Goal: Check status: Check status

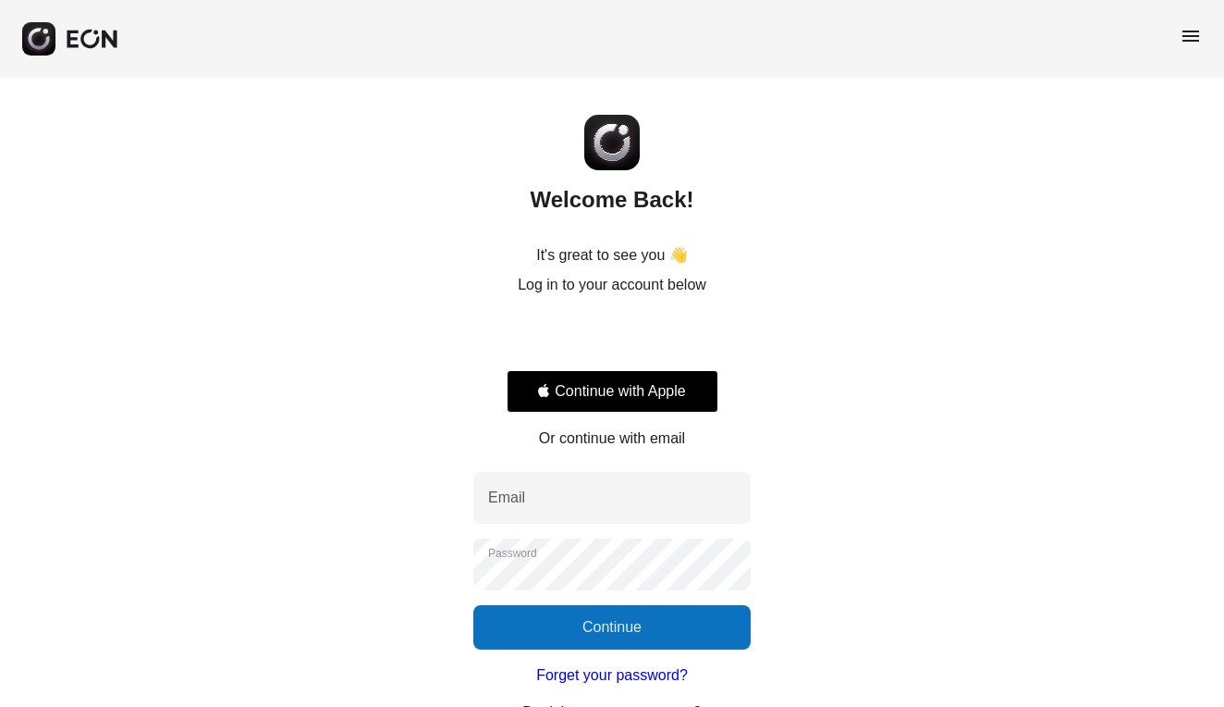
click at [566, 326] on div "Sign in with Google. Opens in new tab" at bounding box center [613, 336] width 212 height 41
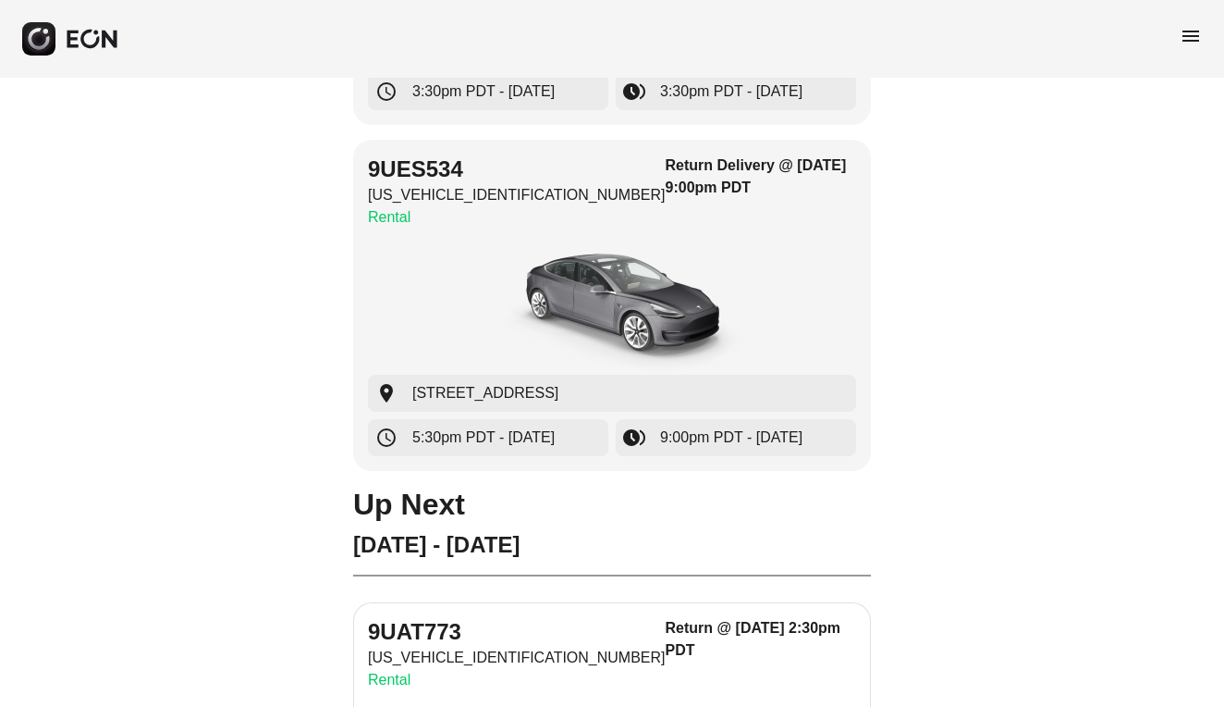
scroll to position [460, 0]
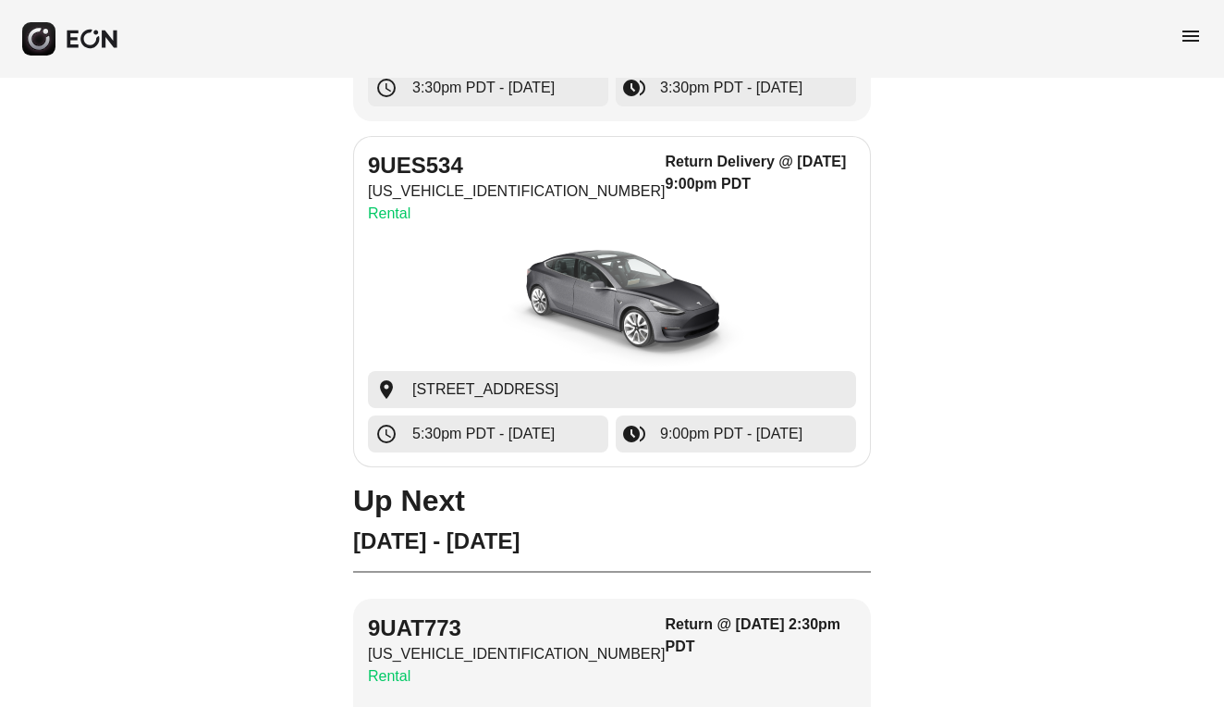
click at [500, 320] on img "button" at bounding box center [612, 301] width 277 height 139
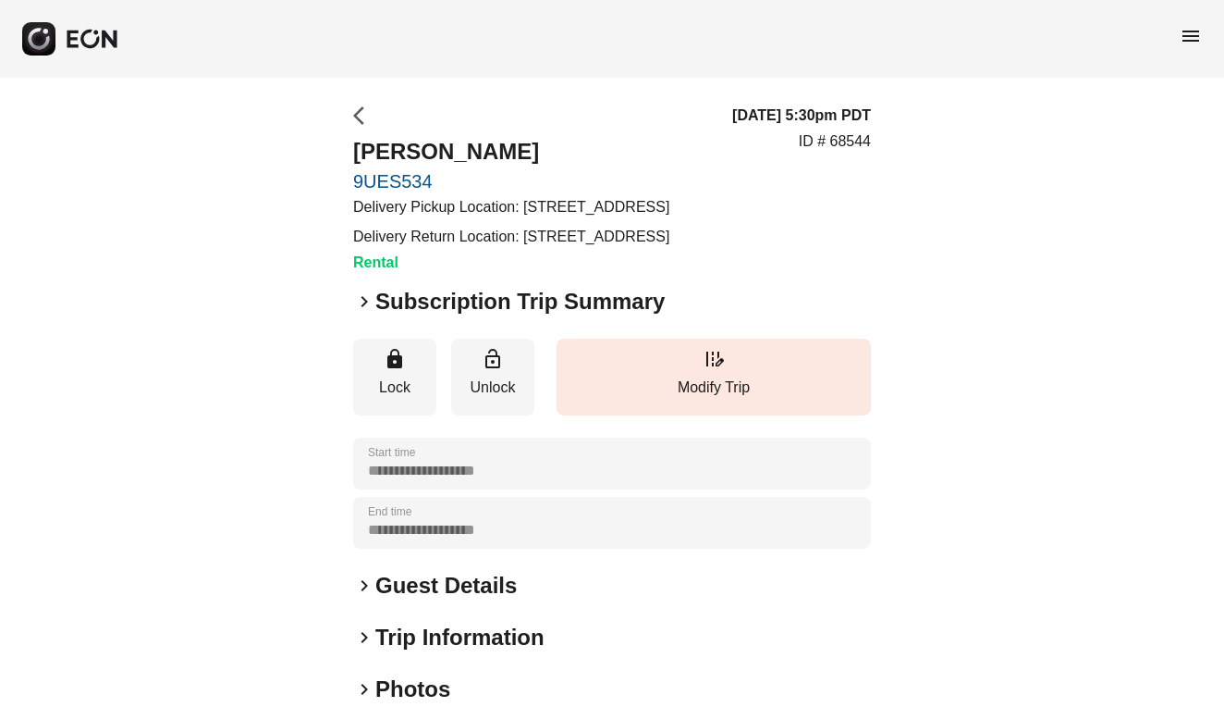
click at [364, 117] on span "arrow_back_ios" at bounding box center [364, 116] width 22 height 22
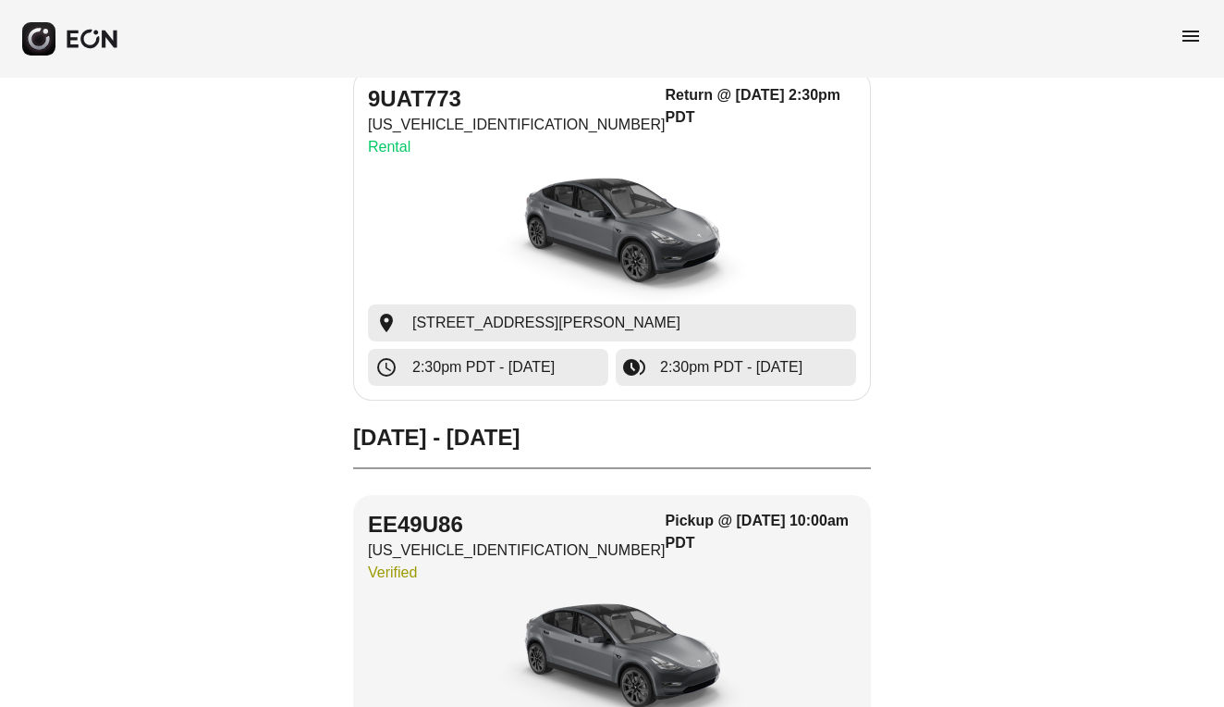
scroll to position [991, 0]
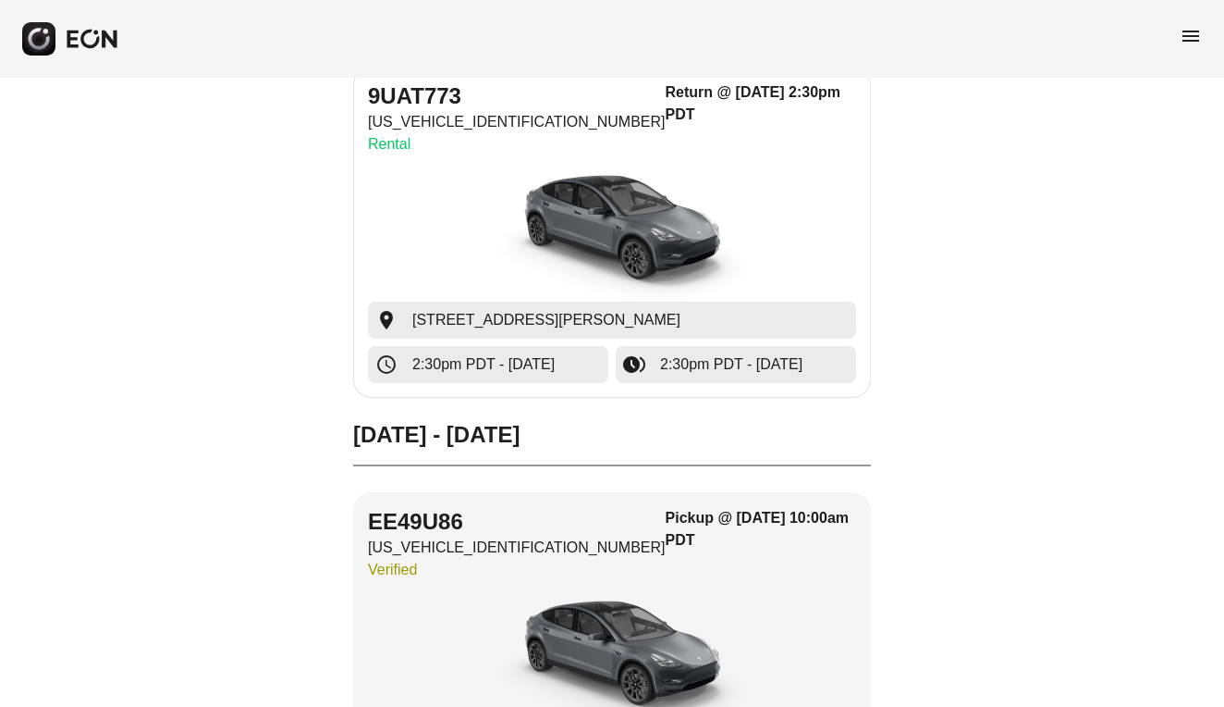
click at [688, 117] on div "Return @ [DATE] 2:30pm PDT" at bounding box center [761, 121] width 191 height 81
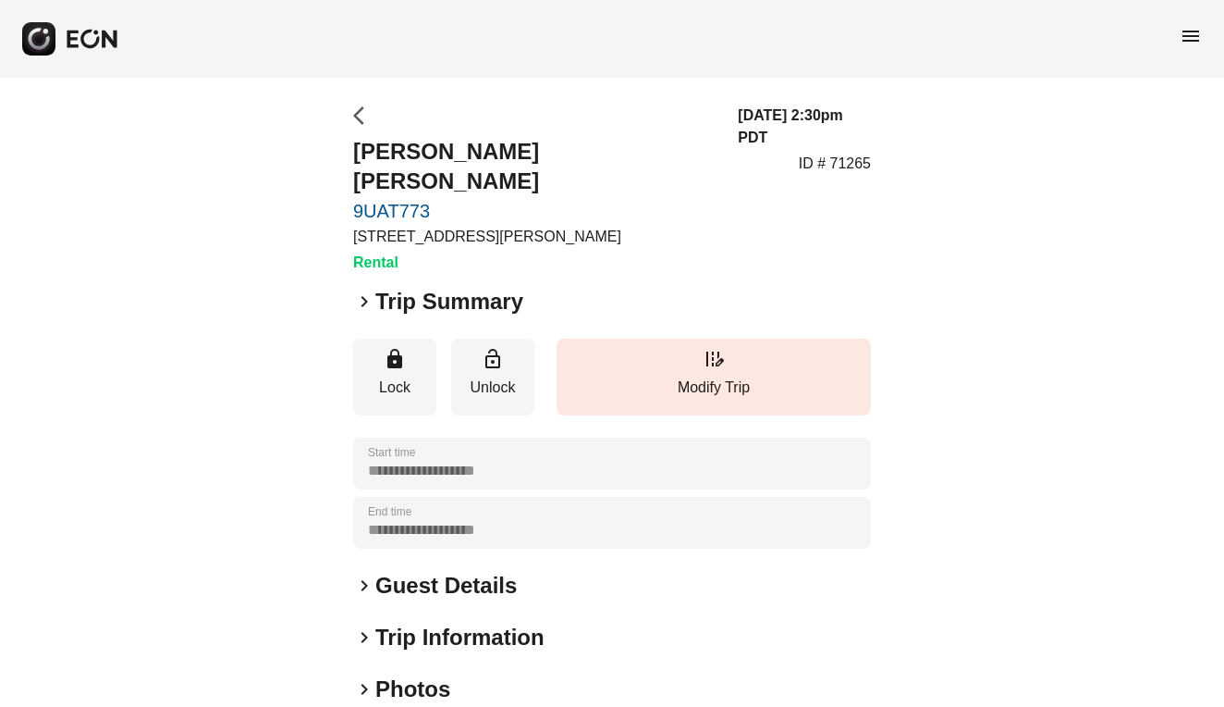
click at [357, 106] on span "arrow_back_ios" at bounding box center [364, 116] width 22 height 22
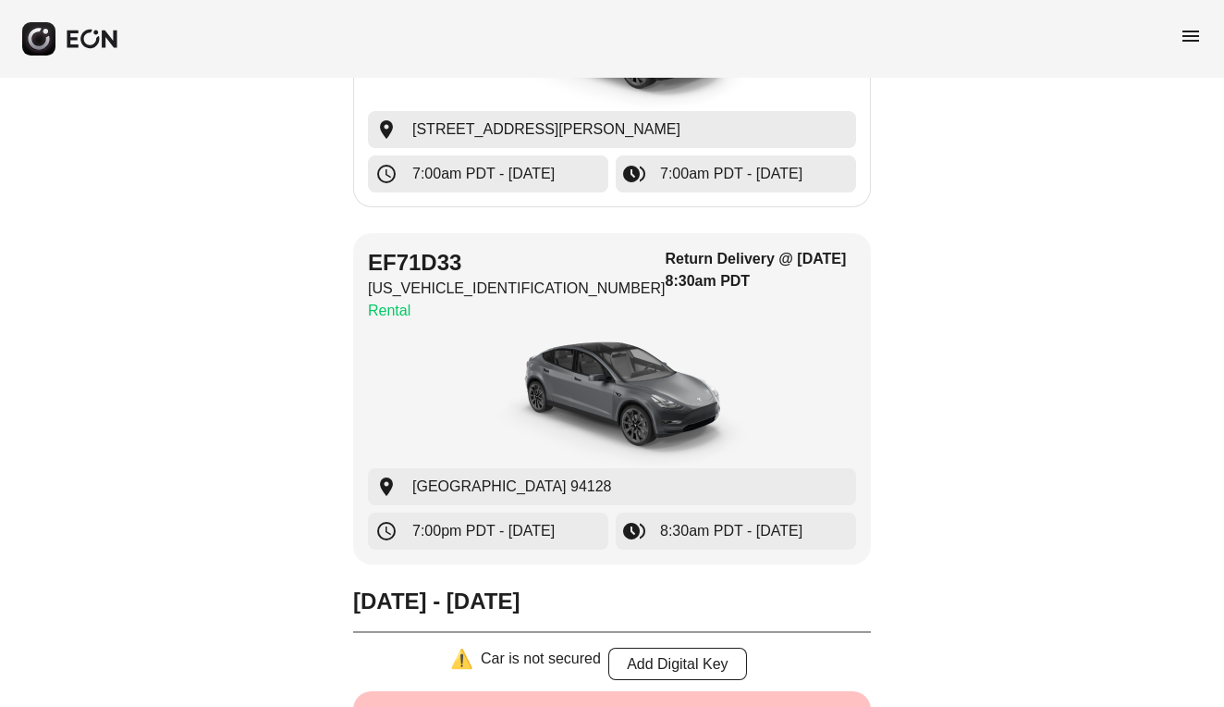
scroll to position [3173, 0]
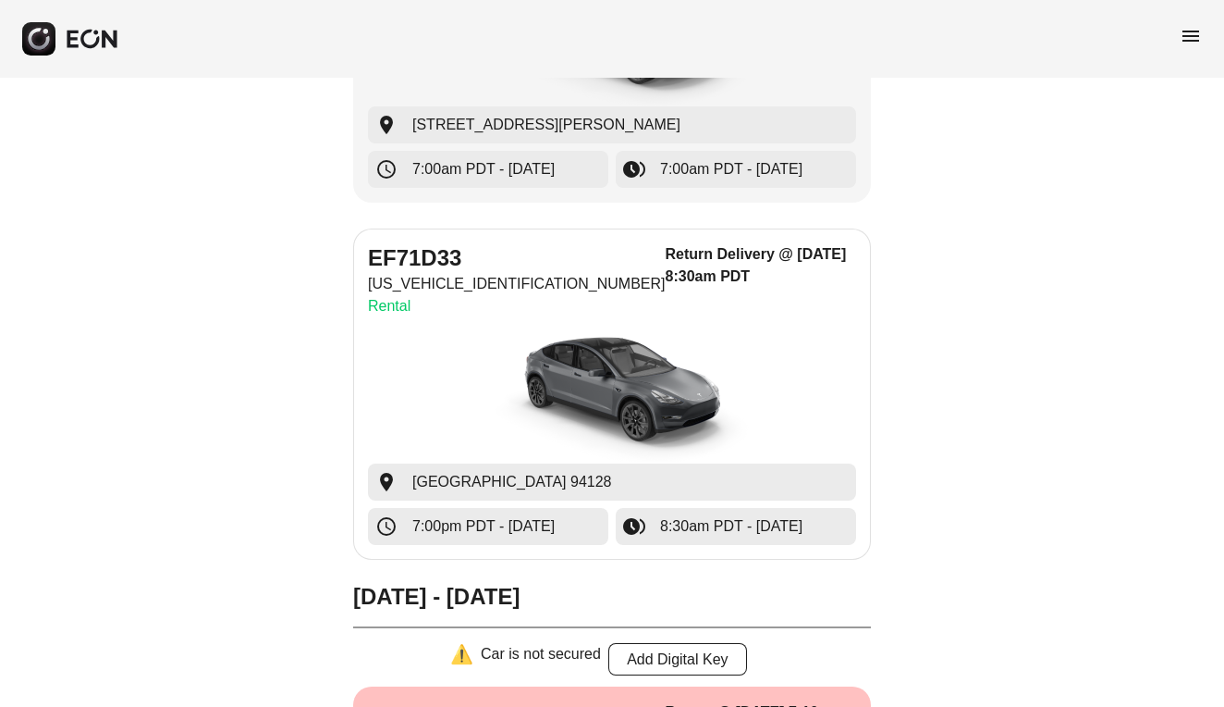
click at [486, 390] on img "button" at bounding box center [612, 394] width 277 height 139
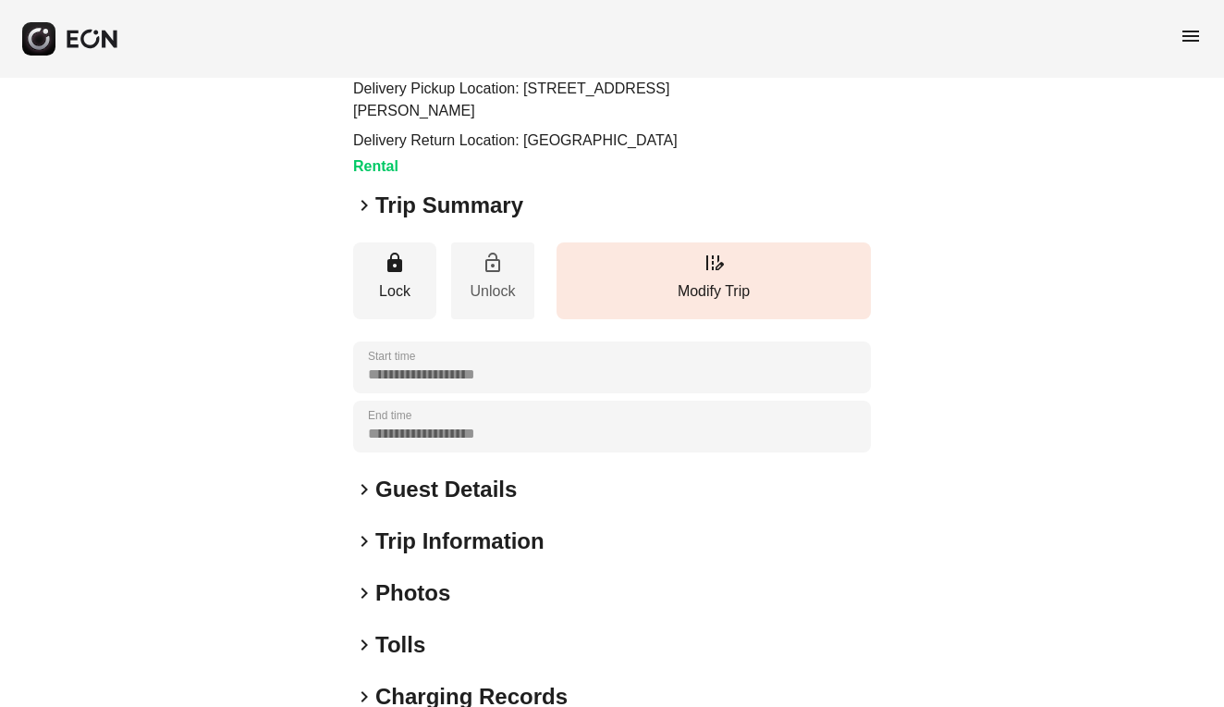
scroll to position [122, 0]
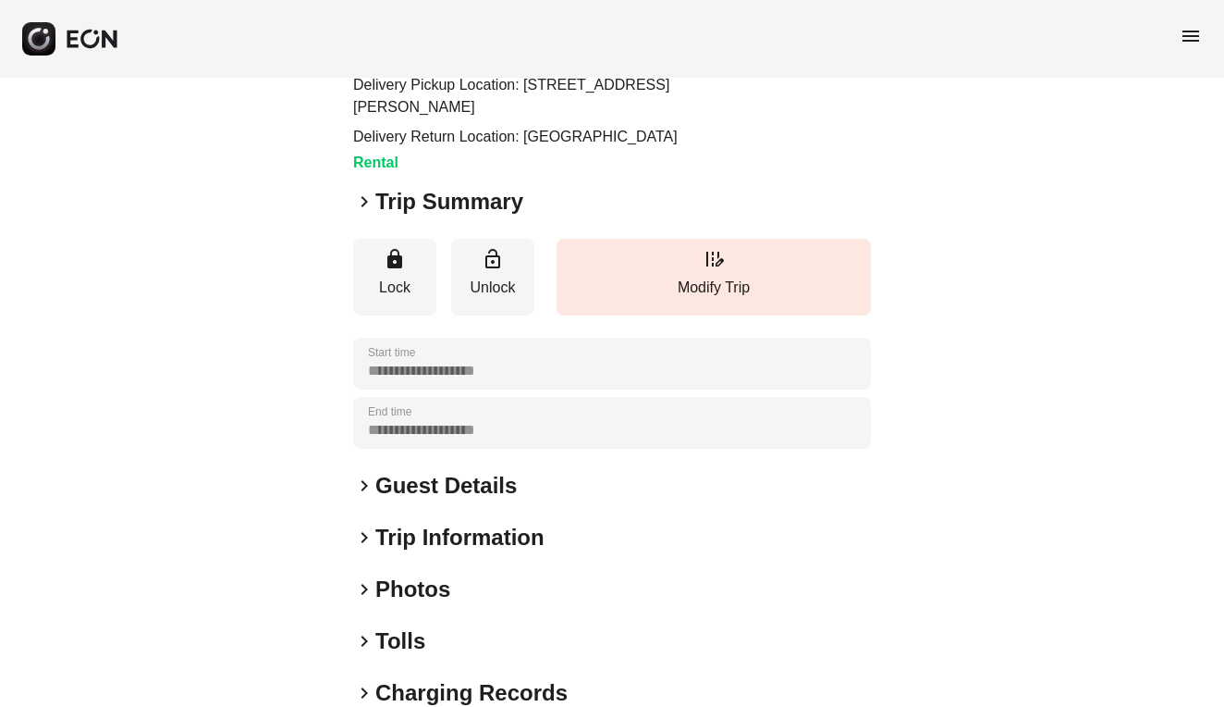
click at [367, 537] on span "keyboard_arrow_right" at bounding box center [364, 537] width 22 height 22
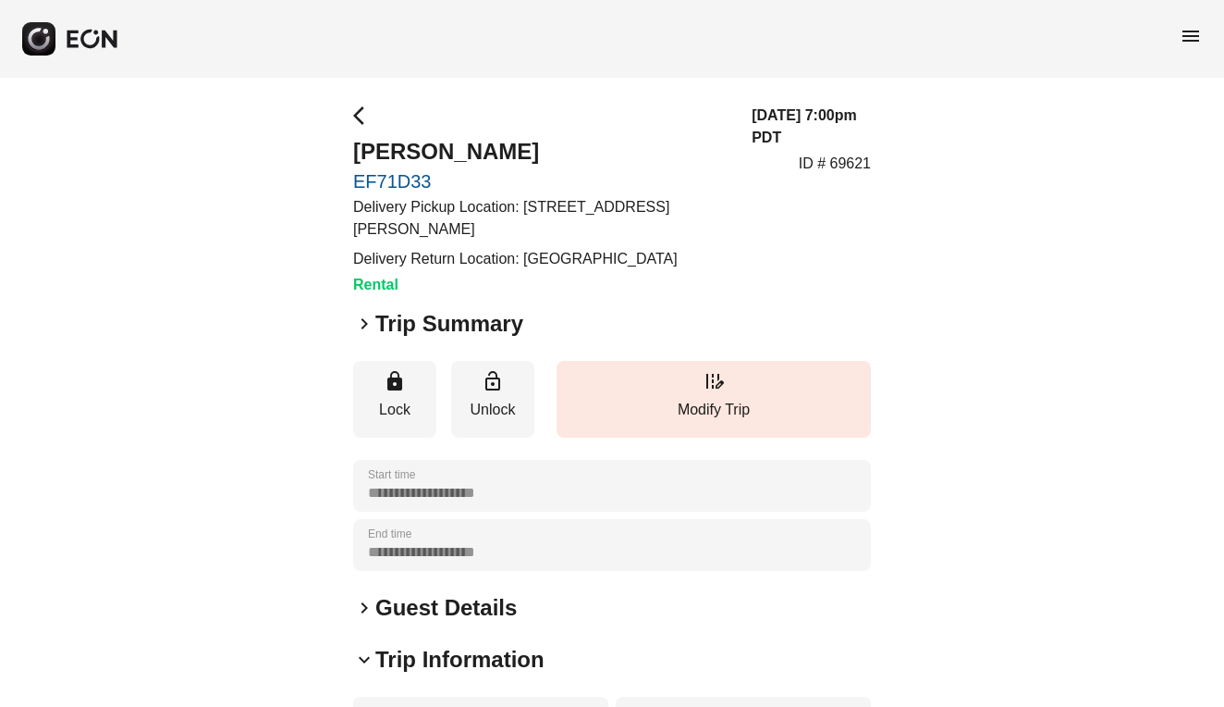
scroll to position [0, 0]
click at [355, 112] on span "arrow_back_ios" at bounding box center [364, 116] width 22 height 22
